Goal: Find specific page/section: Find specific page/section

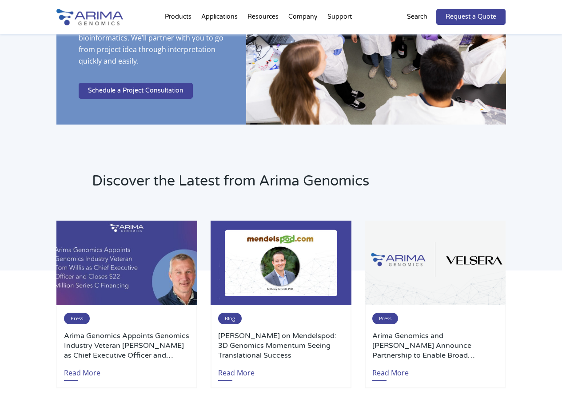
scroll to position [2062, 0]
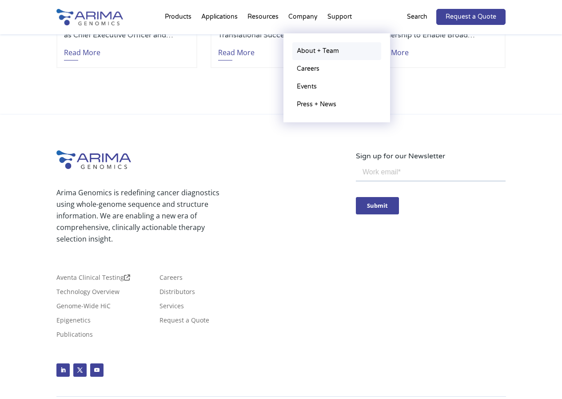
click at [310, 48] on link "About + Team" at bounding box center [336, 51] width 89 height 18
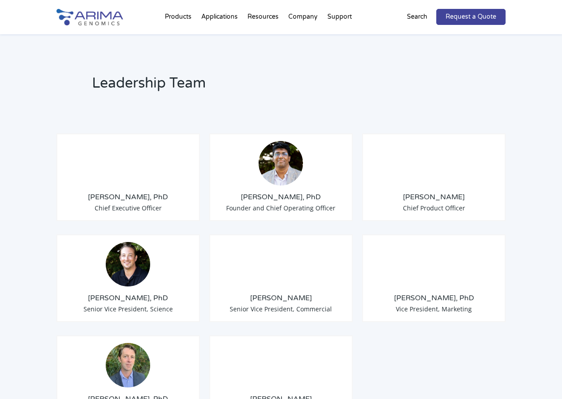
scroll to position [640, 0]
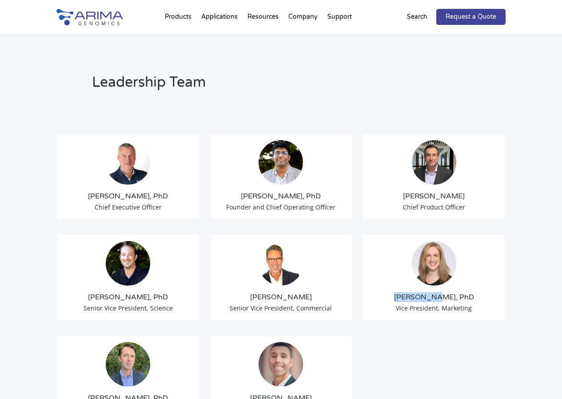
copy h3 "[PERSON_NAME]"
drag, startPoint x: 442, startPoint y: 274, endPoint x: 410, endPoint y: 274, distance: 32.0
click at [410, 292] on h3 "[PERSON_NAME], PhD" at bounding box center [434, 297] width 129 height 10
